Goal: Download file/media

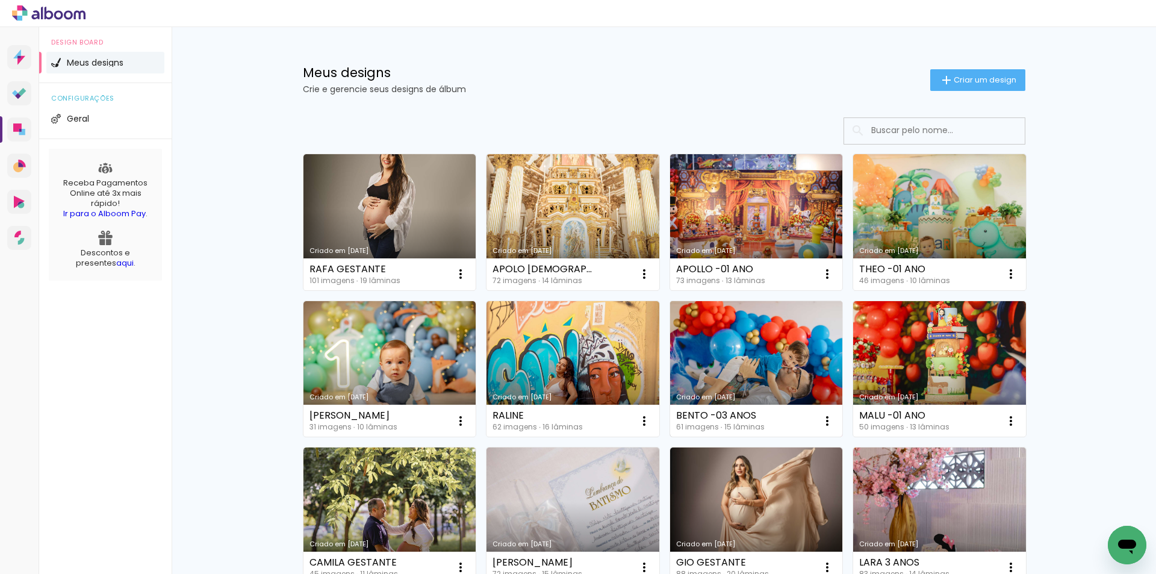
click at [727, 366] on link "Criado em [DATE]" at bounding box center [756, 369] width 173 height 136
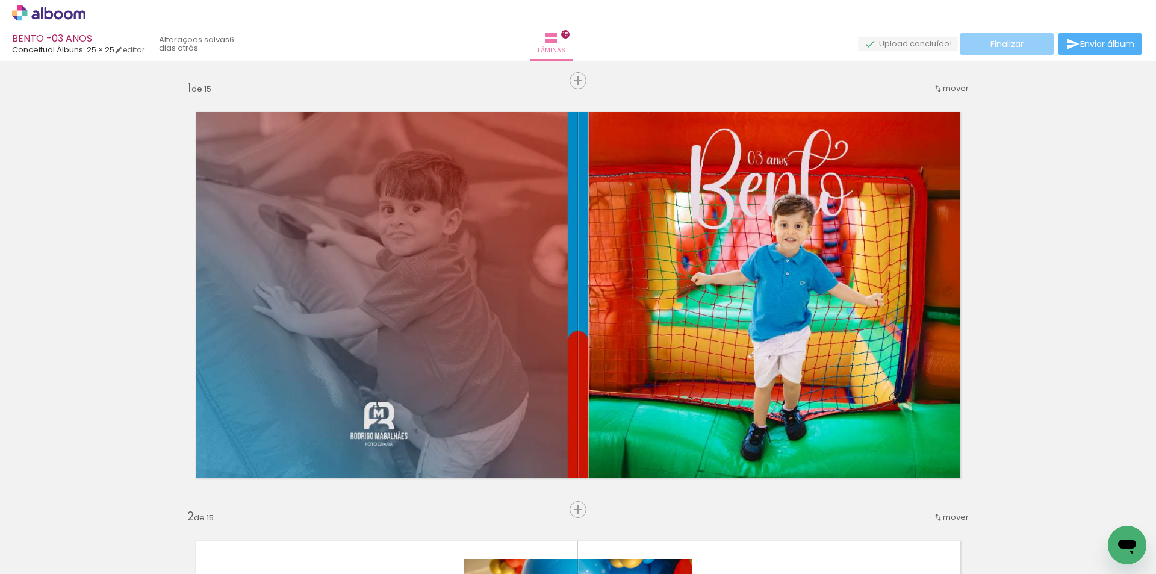
click at [1007, 42] on span "Finalizar" at bounding box center [1007, 44] width 33 height 8
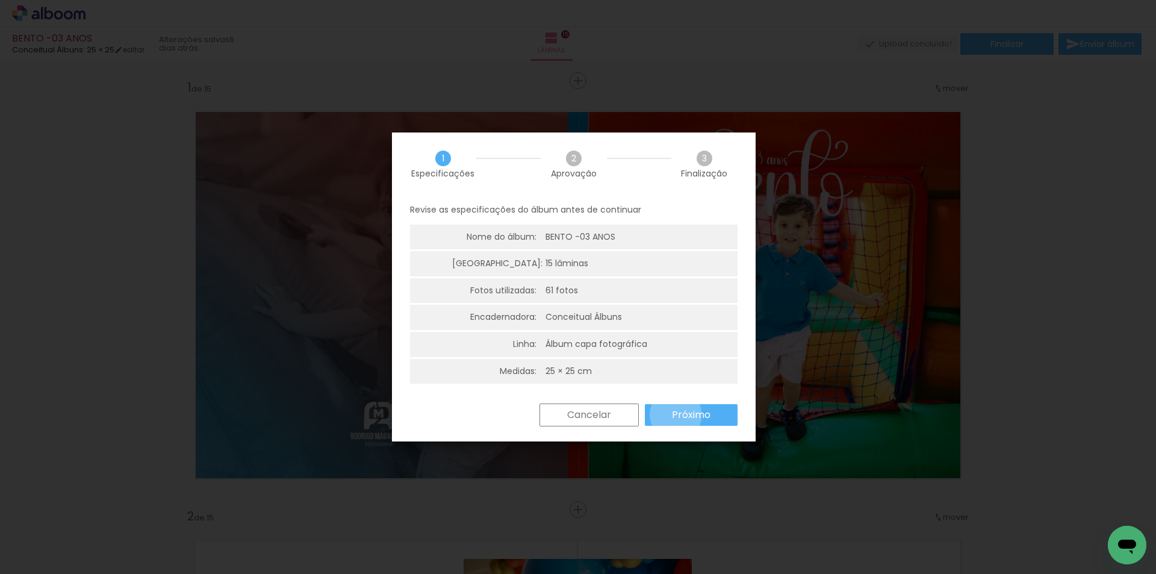
click at [0, 0] on slot "Próximo" at bounding box center [0, 0] width 0 height 0
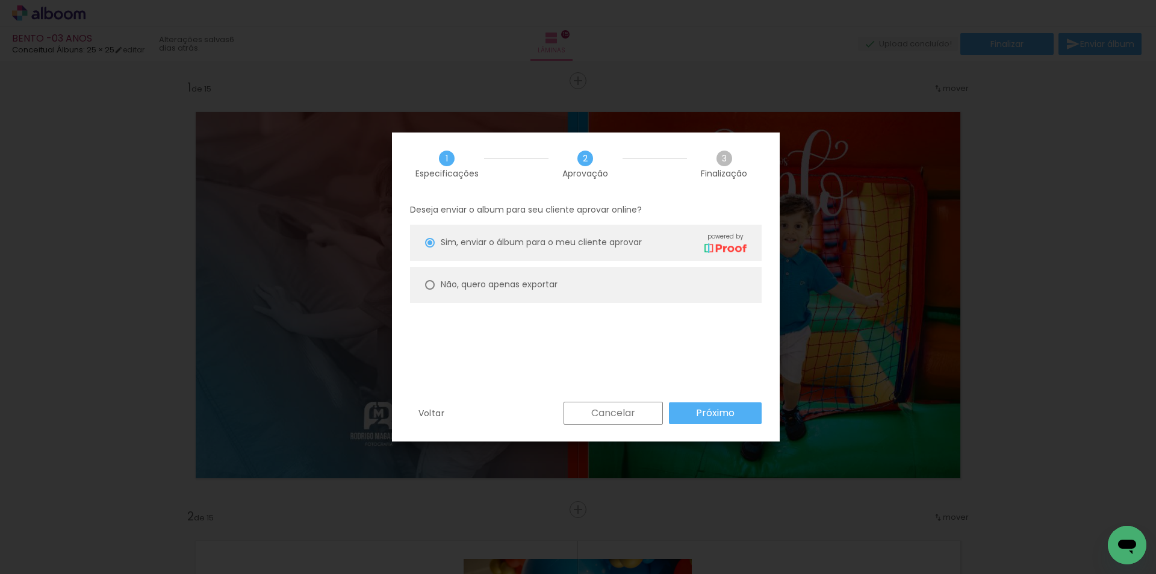
click at [0, 0] on slot "Não, quero apenas exportar" at bounding box center [0, 0] width 0 height 0
type paper-radio-button "on"
click at [0, 0] on slot "Próximo" at bounding box center [0, 0] width 0 height 0
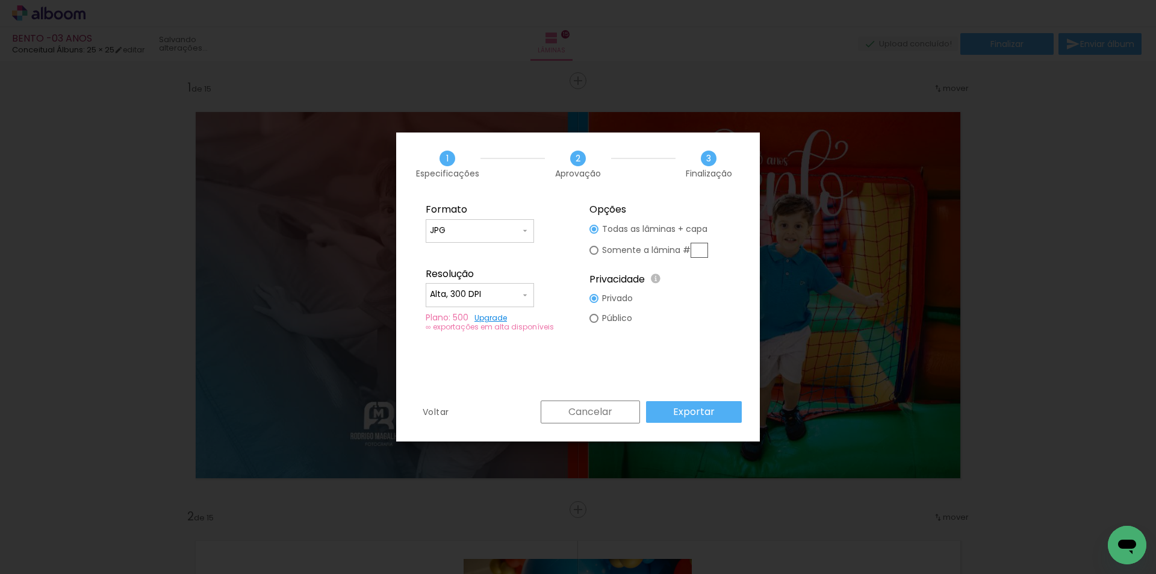
type input "Alta, 300 DPI"
click at [0, 0] on slot "Exportar" at bounding box center [0, 0] width 0 height 0
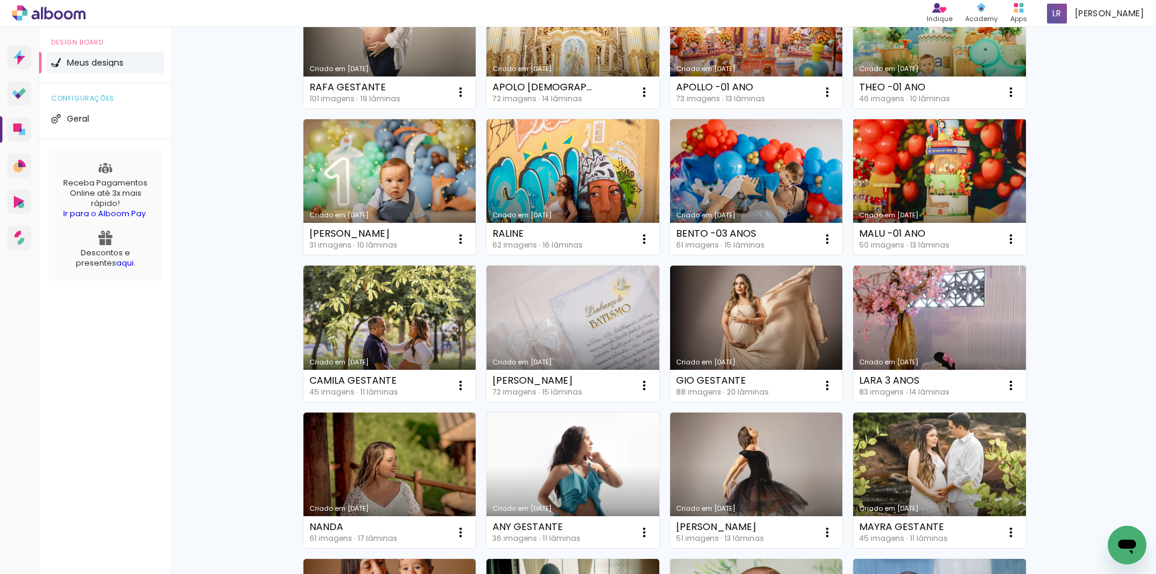
scroll to position [181, 0]
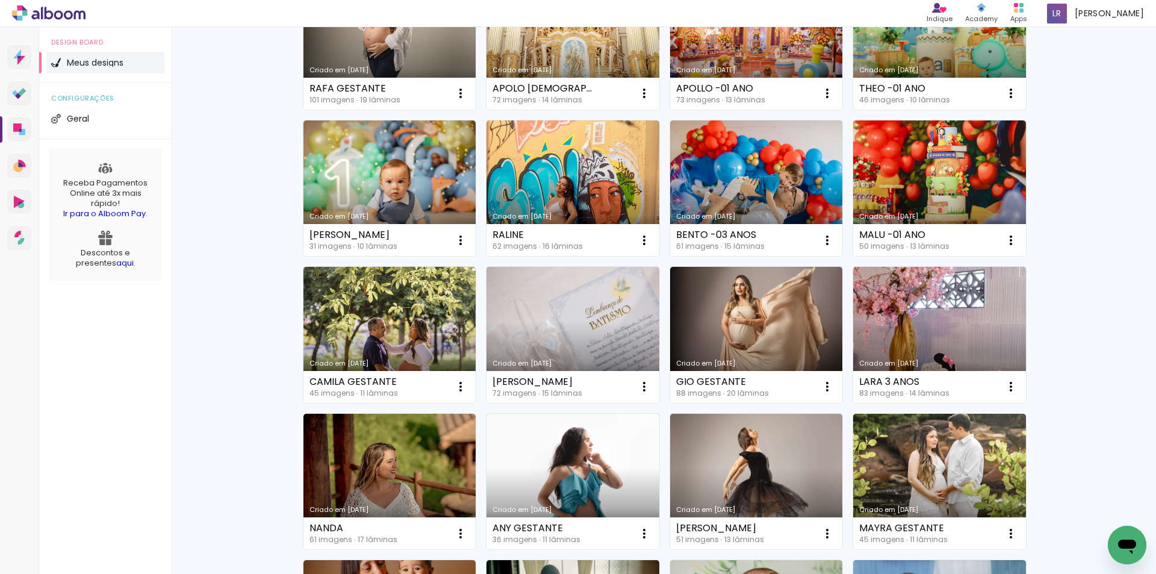
click at [967, 56] on link "Criado em [DATE]" at bounding box center [939, 42] width 173 height 136
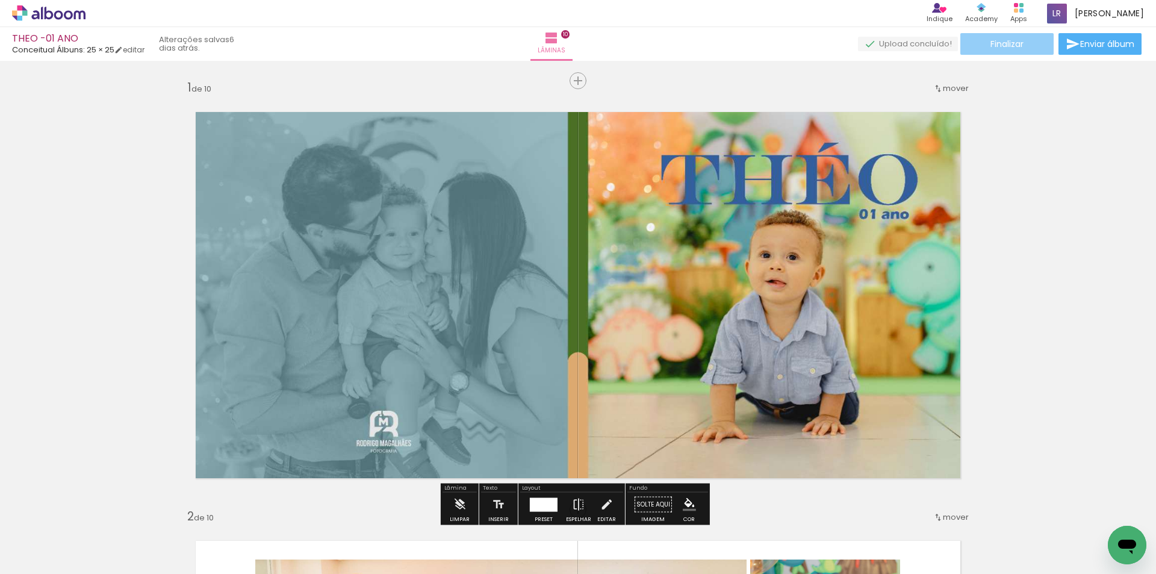
click at [1002, 40] on span "Finalizar" at bounding box center [1007, 44] width 33 height 8
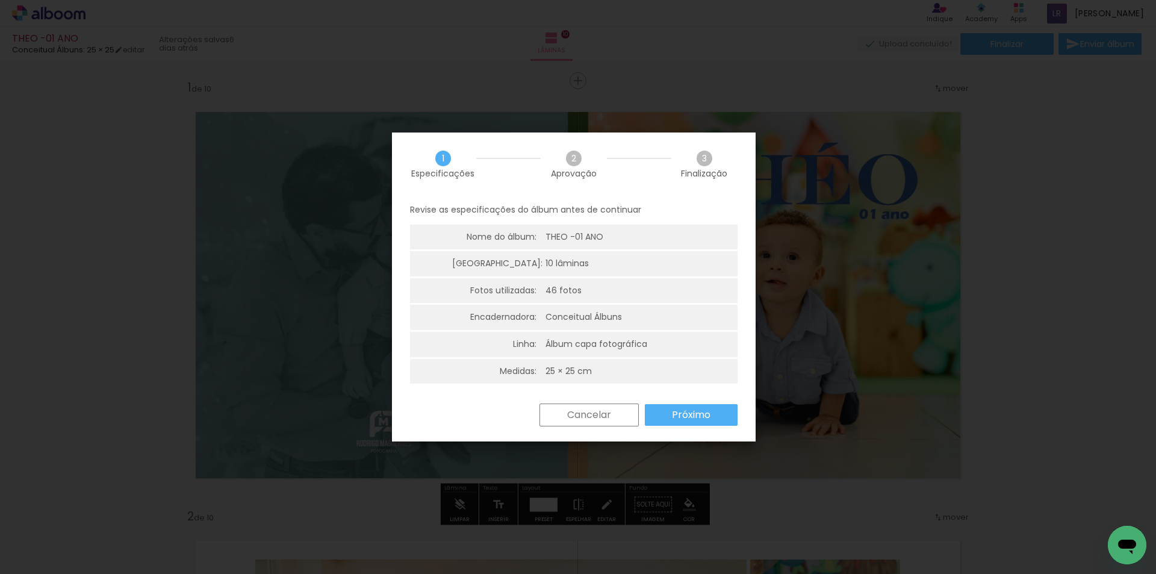
click at [0, 0] on slot "Próximo" at bounding box center [0, 0] width 0 height 0
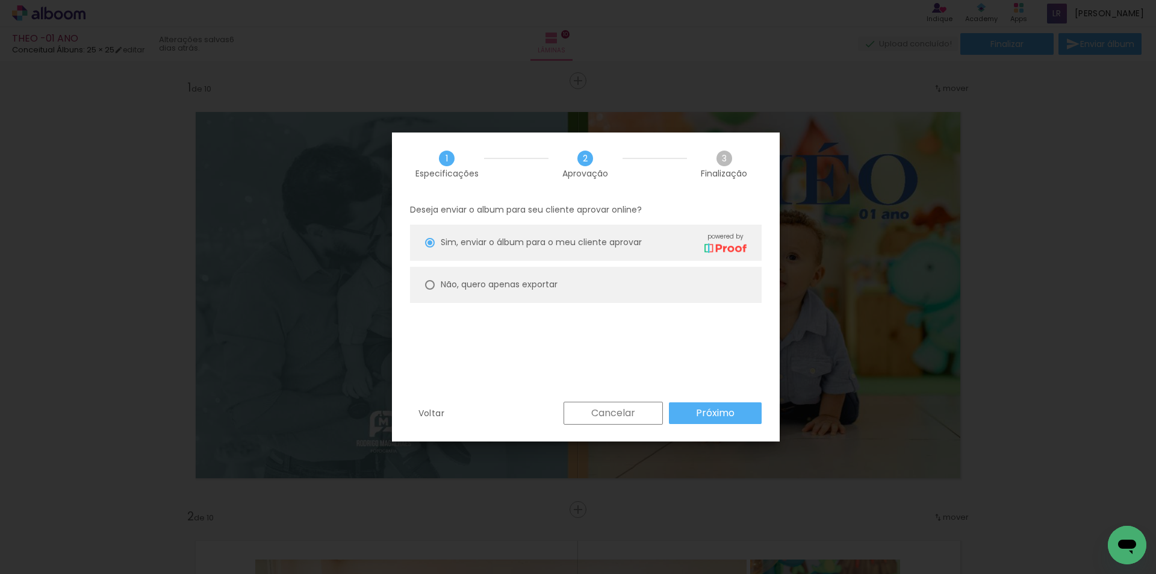
click at [565, 285] on paper-radio-button "Não, quero apenas exportar" at bounding box center [586, 285] width 352 height 36
type paper-radio-button "on"
click at [0, 0] on slot "Próximo" at bounding box center [0, 0] width 0 height 0
type input "Alta, 300 DPI"
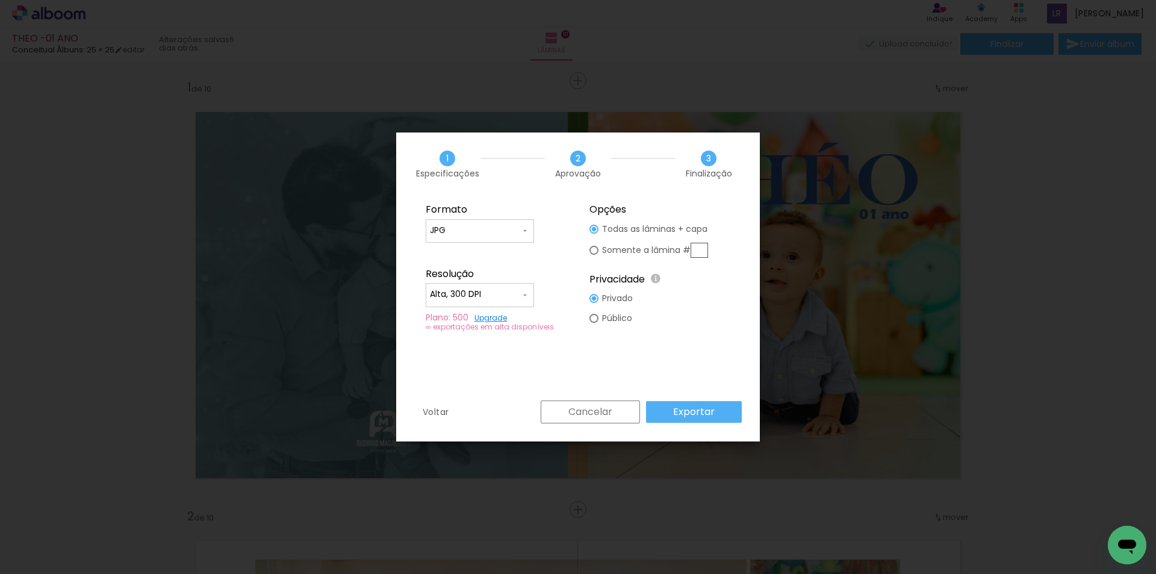
click at [0, 0] on slot "Exportar" at bounding box center [0, 0] width 0 height 0
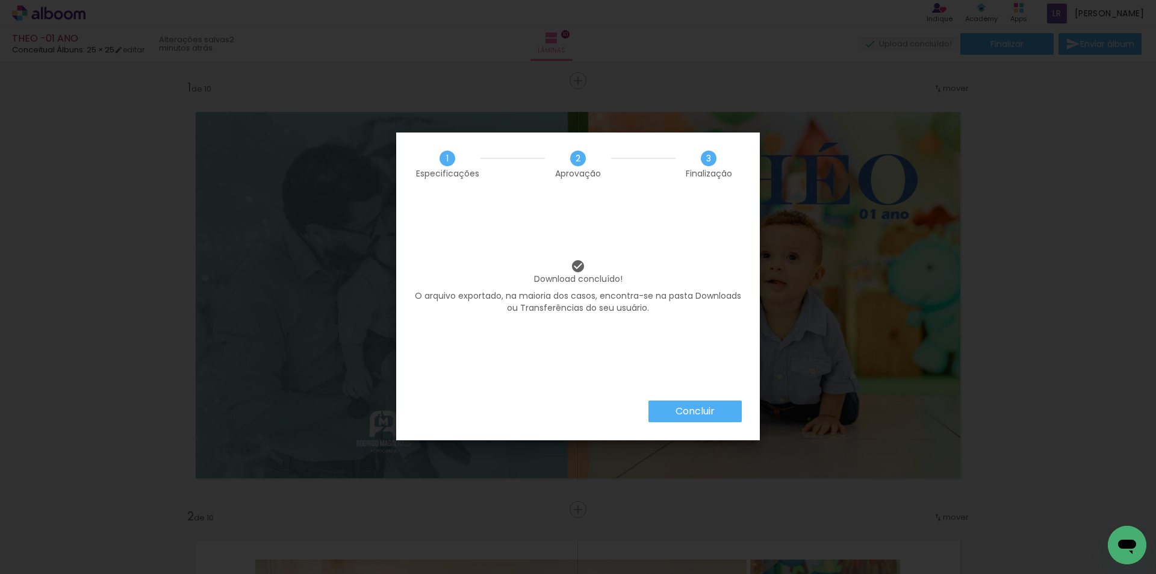
click at [0, 0] on slot "Concluir" at bounding box center [0, 0] width 0 height 0
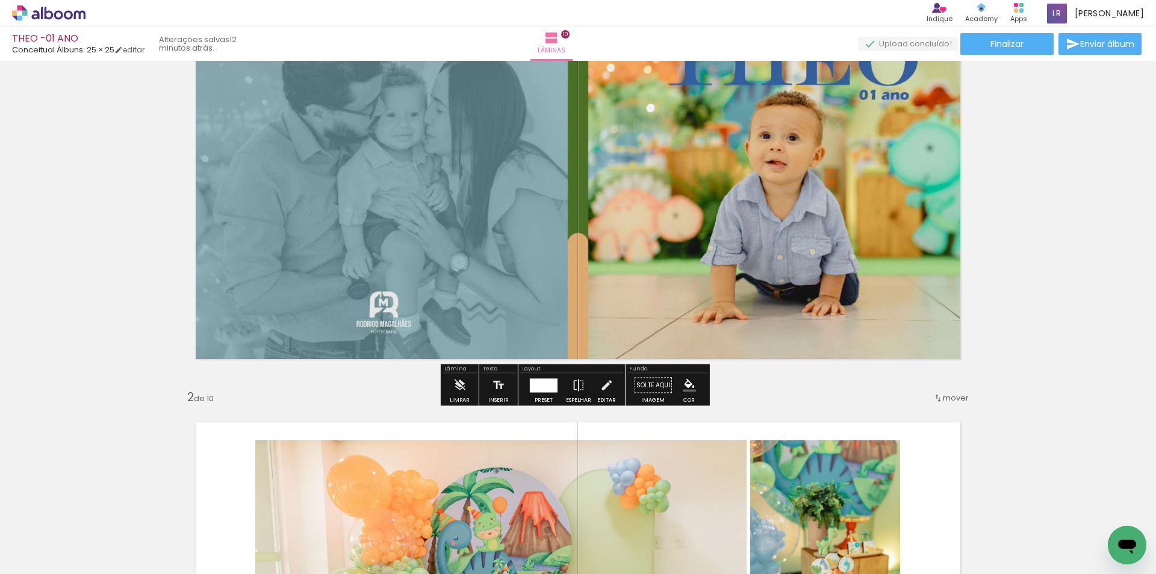
scroll to position [120, 0]
